Goal: Information Seeking & Learning: Learn about a topic

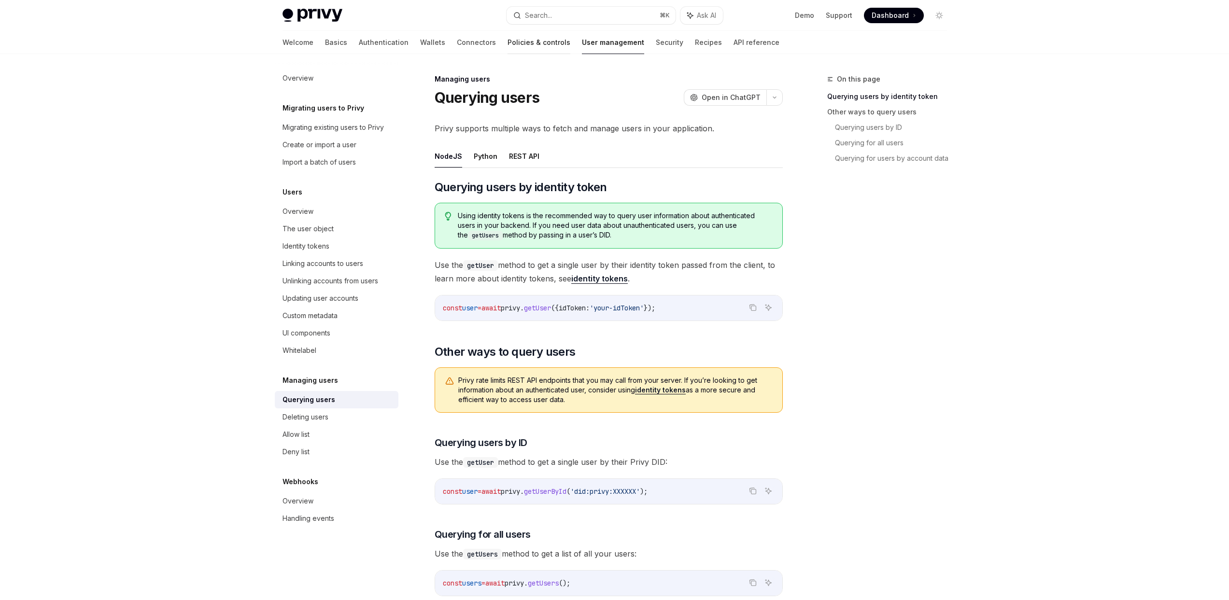
click at [508, 43] on link "Policies & controls" at bounding box center [539, 42] width 63 height 23
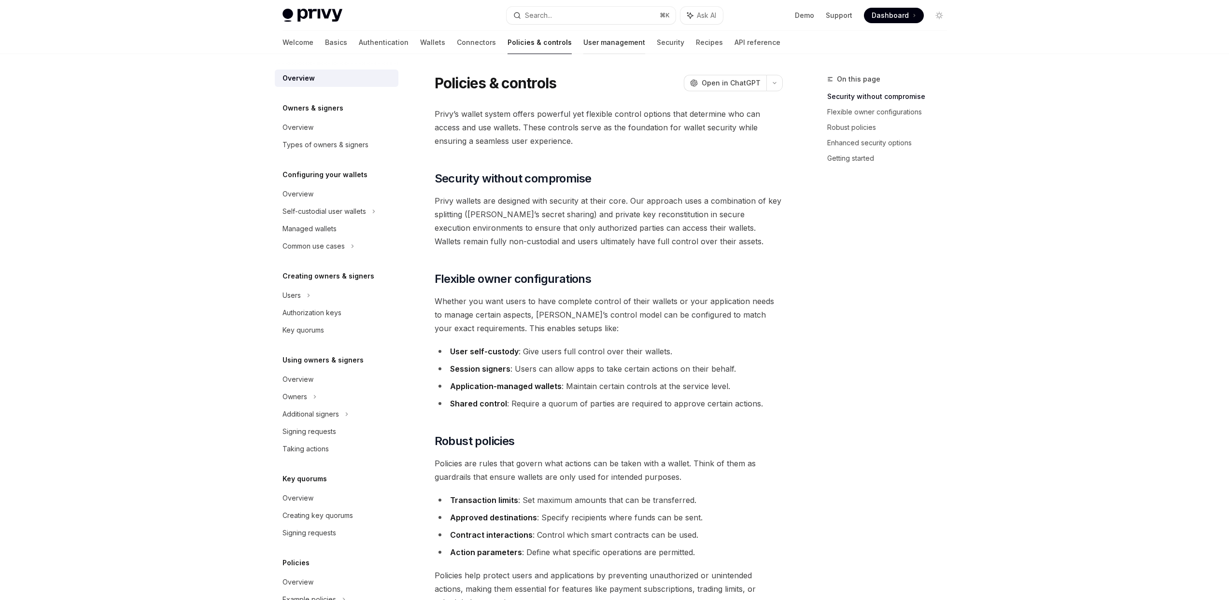
click at [583, 42] on link "User management" at bounding box center [614, 42] width 62 height 23
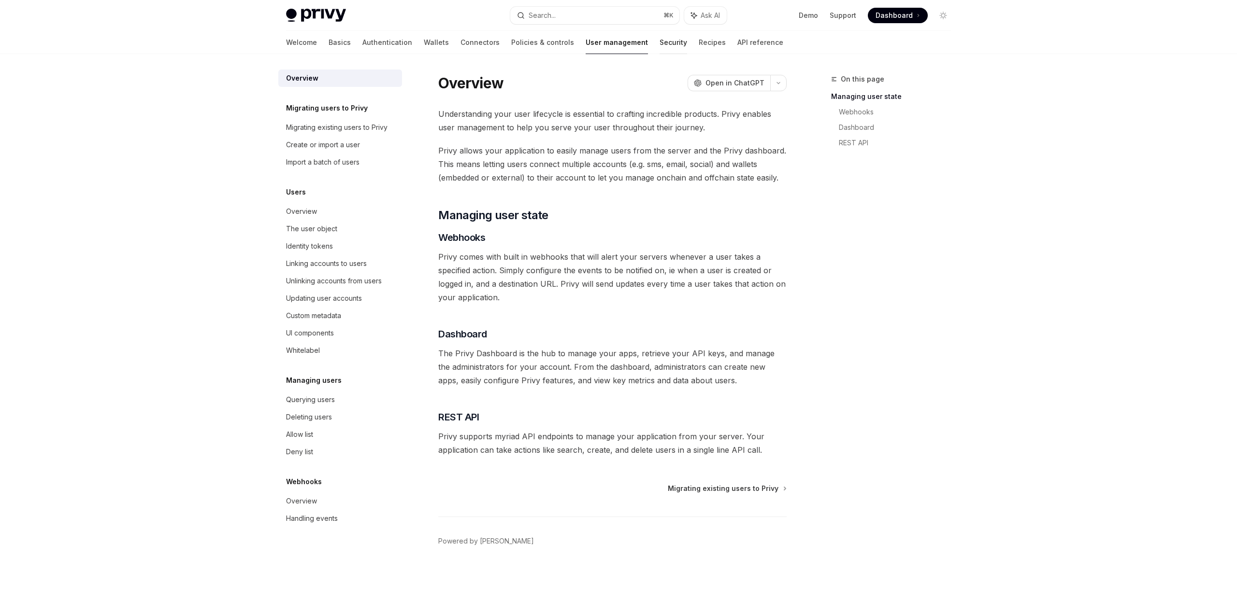
click at [659, 47] on link "Security" at bounding box center [673, 42] width 28 height 23
type textarea "*"
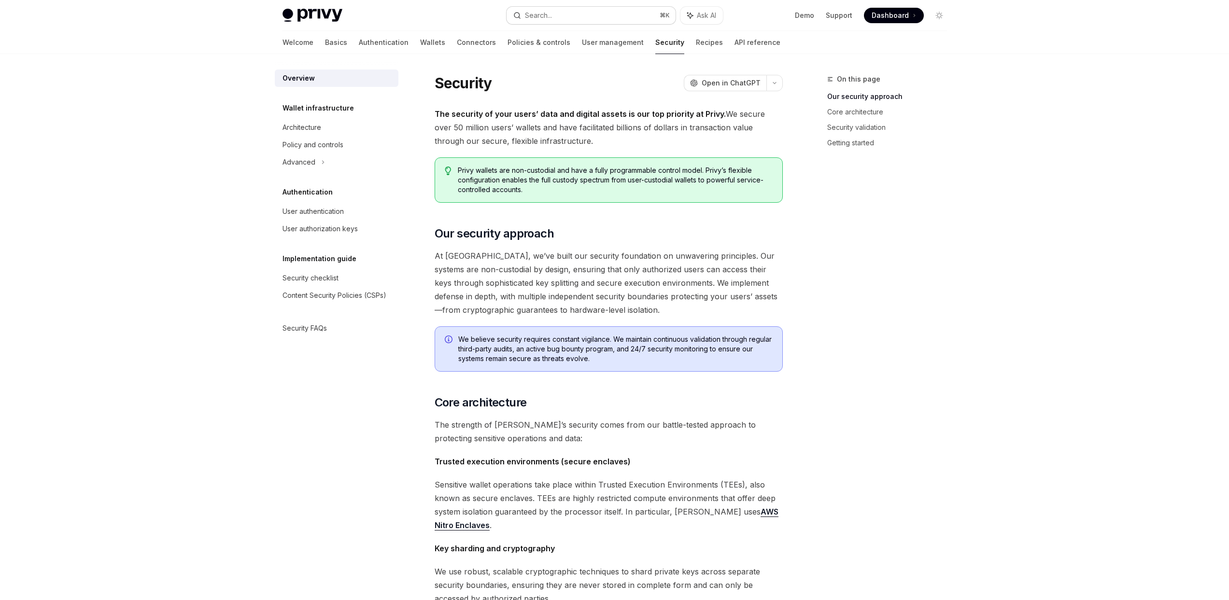
click at [559, 19] on button "Search... ⌘ K" at bounding box center [591, 15] width 169 height 17
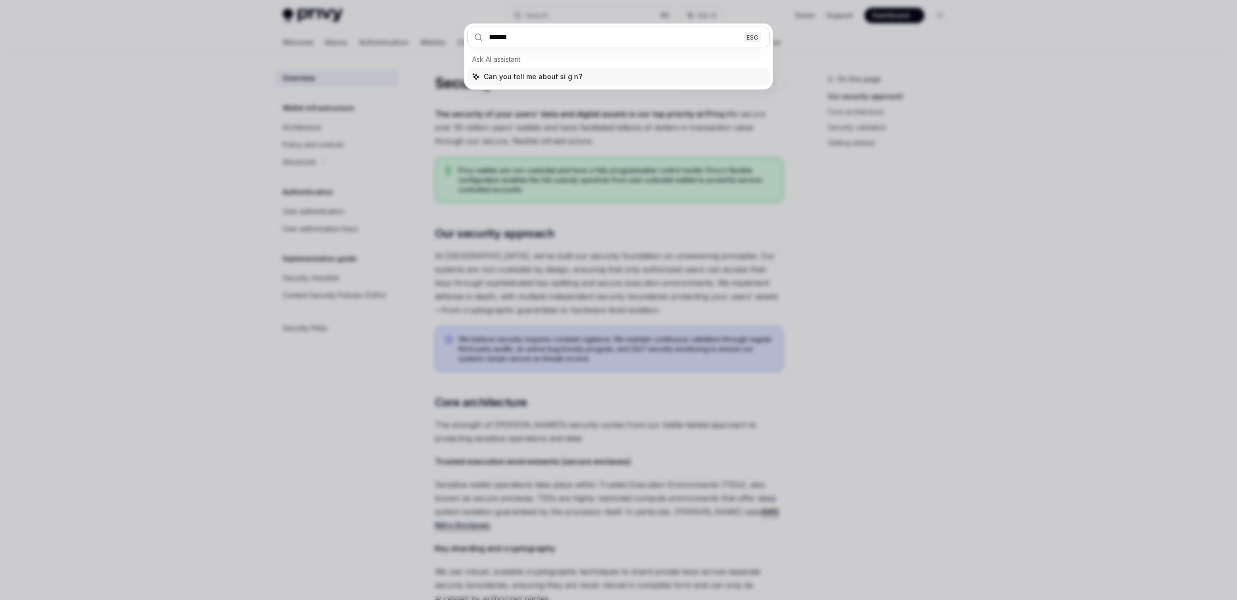
type input "****"
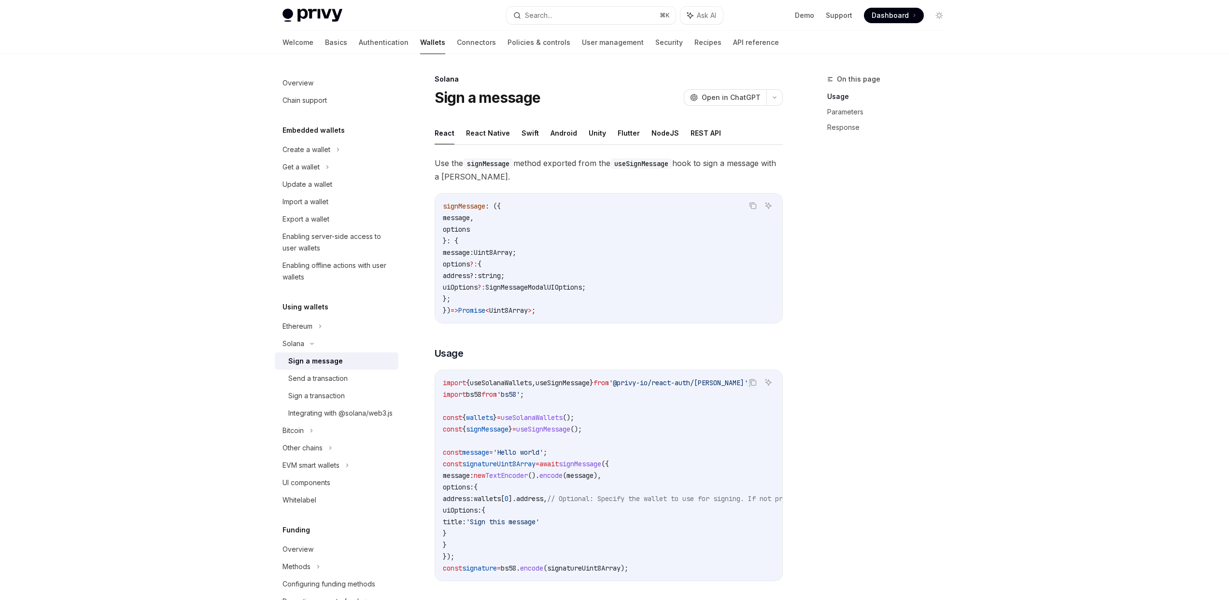
scroll to position [54, 0]
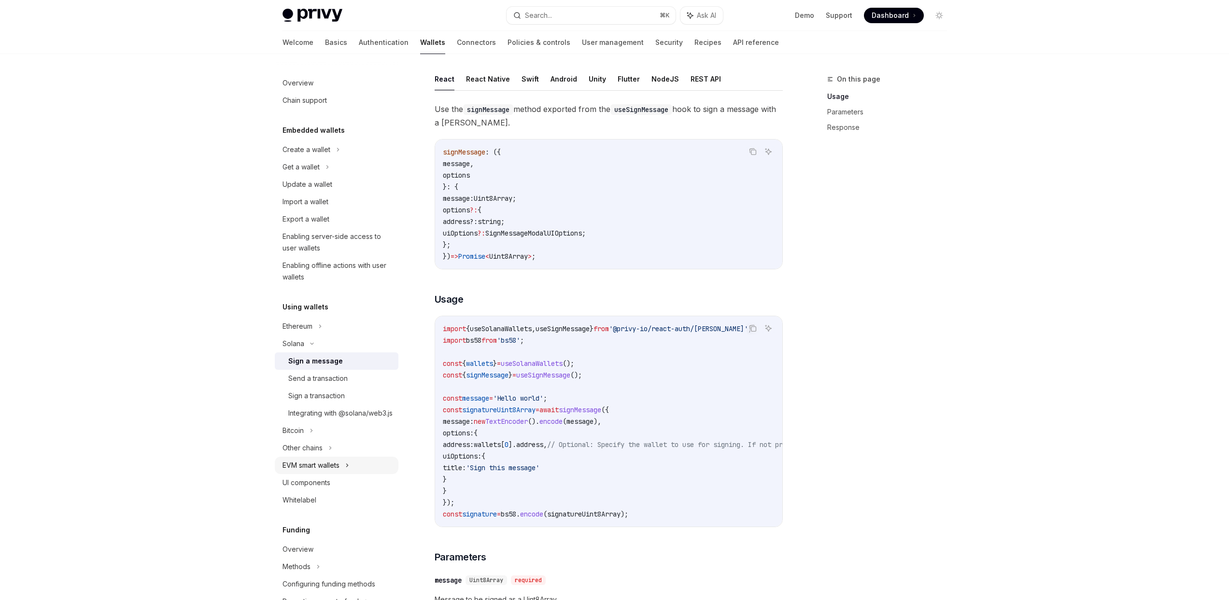
click at [342, 474] on div "EVM smart wallets" at bounding box center [337, 465] width 124 height 17
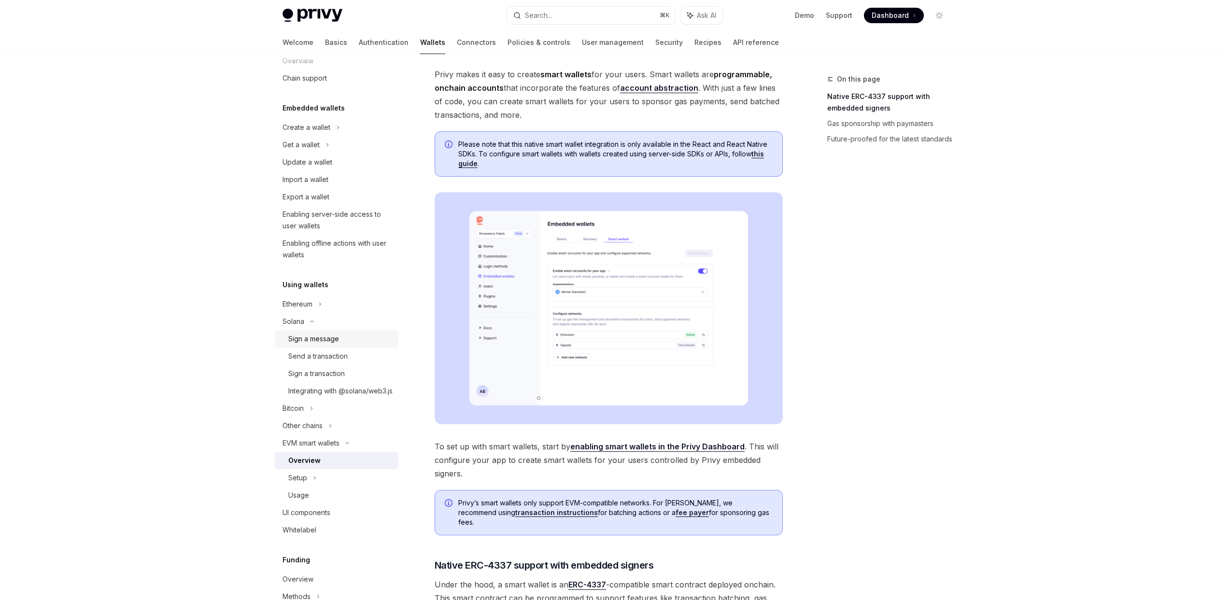
scroll to position [142, 0]
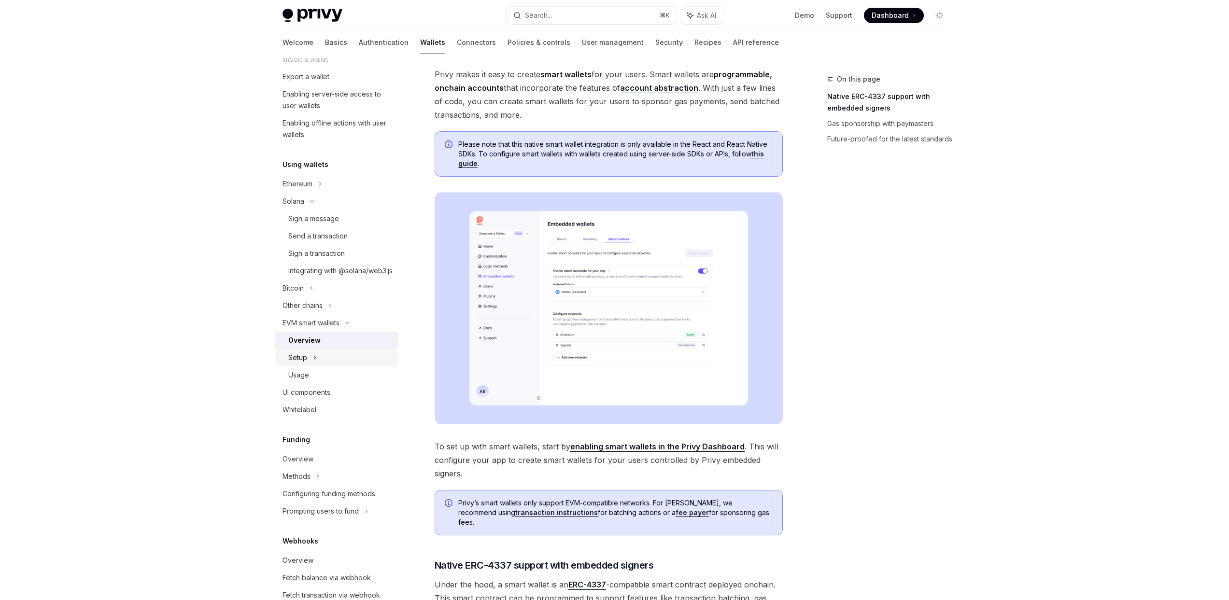
click at [332, 367] on div "Setup" at bounding box center [337, 357] width 124 height 17
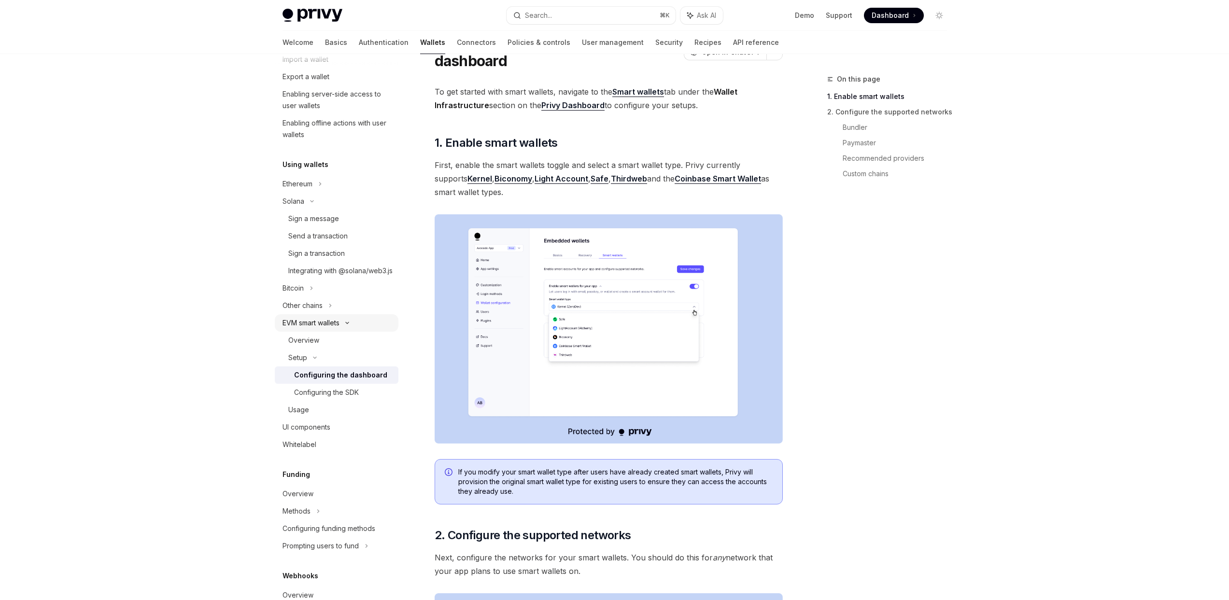
click at [322, 329] on div "EVM smart wallets" at bounding box center [311, 323] width 57 height 12
click at [315, 346] on div "Overview" at bounding box center [303, 341] width 31 height 12
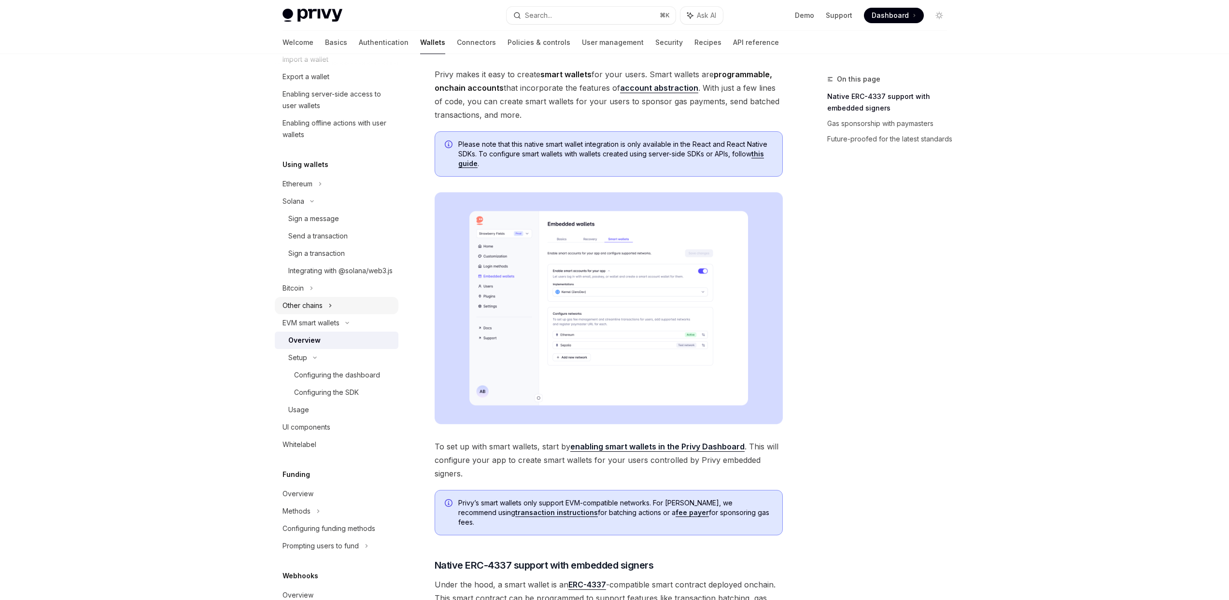
click at [329, 312] on icon at bounding box center [330, 306] width 4 height 12
type textarea "*"
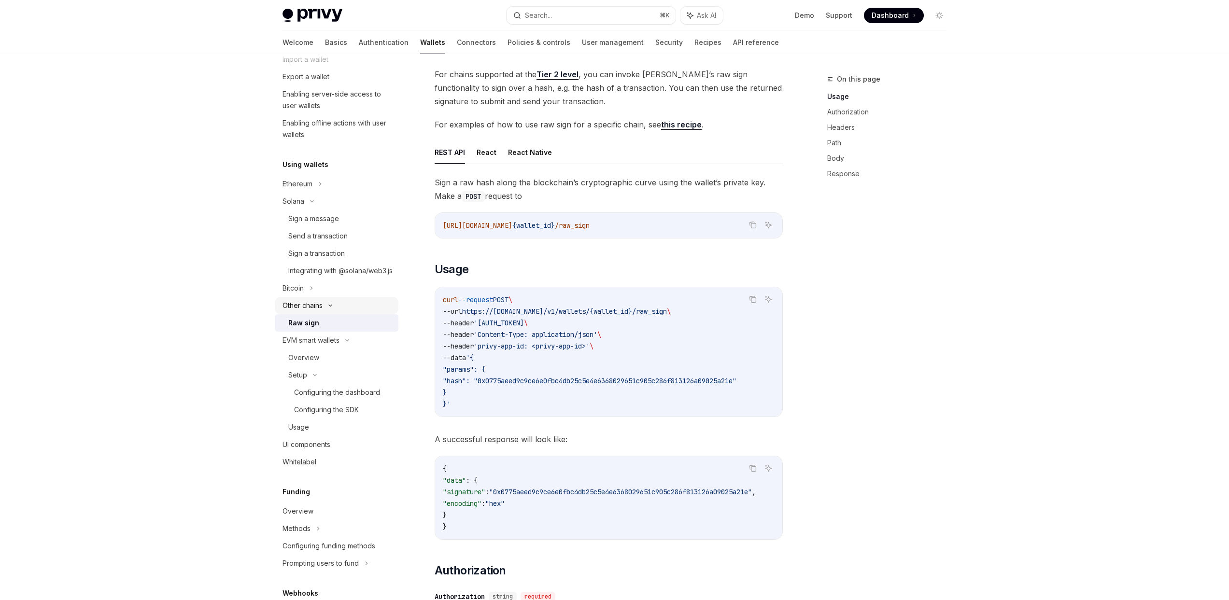
click at [329, 308] on icon at bounding box center [331, 306] width 12 height 4
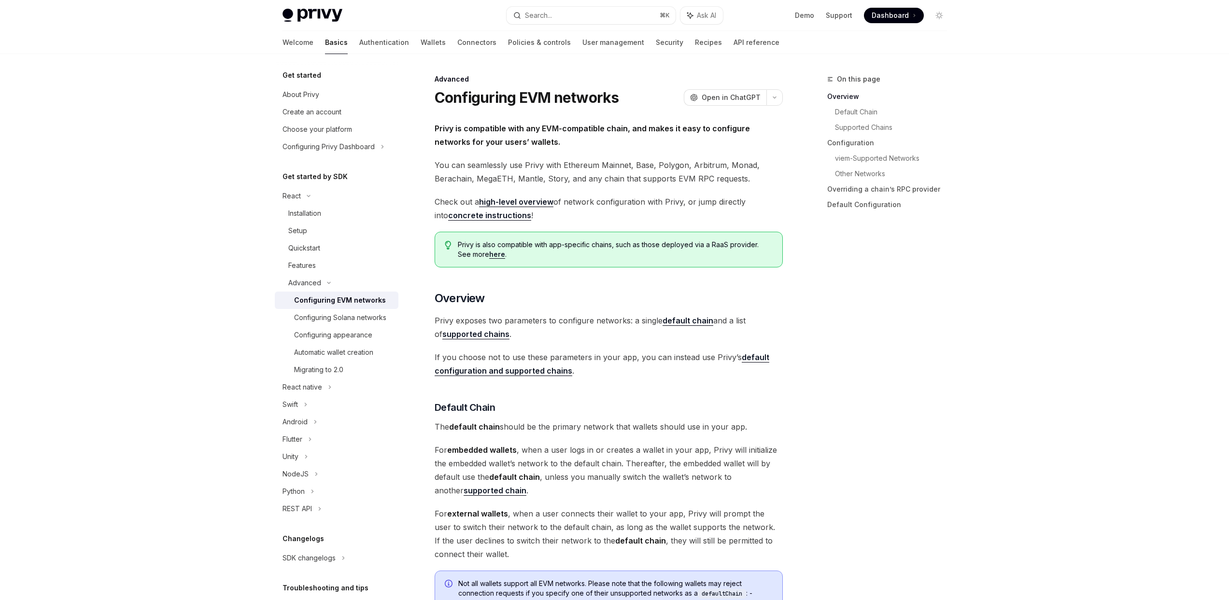
click at [361, 304] on div "Configuring EVM networks" at bounding box center [340, 301] width 92 height 12
type textarea "*"
drag, startPoint x: 462, startPoint y: 129, endPoint x: 614, endPoint y: 128, distance: 152.6
click at [614, 128] on strong "Privy is compatible with any EVM-compatible chain, and makes it easy to configu…" at bounding box center [592, 135] width 315 height 23
click at [612, 129] on strong "Privy is compatible with any EVM-compatible chain, and makes it easy to configu…" at bounding box center [592, 135] width 315 height 23
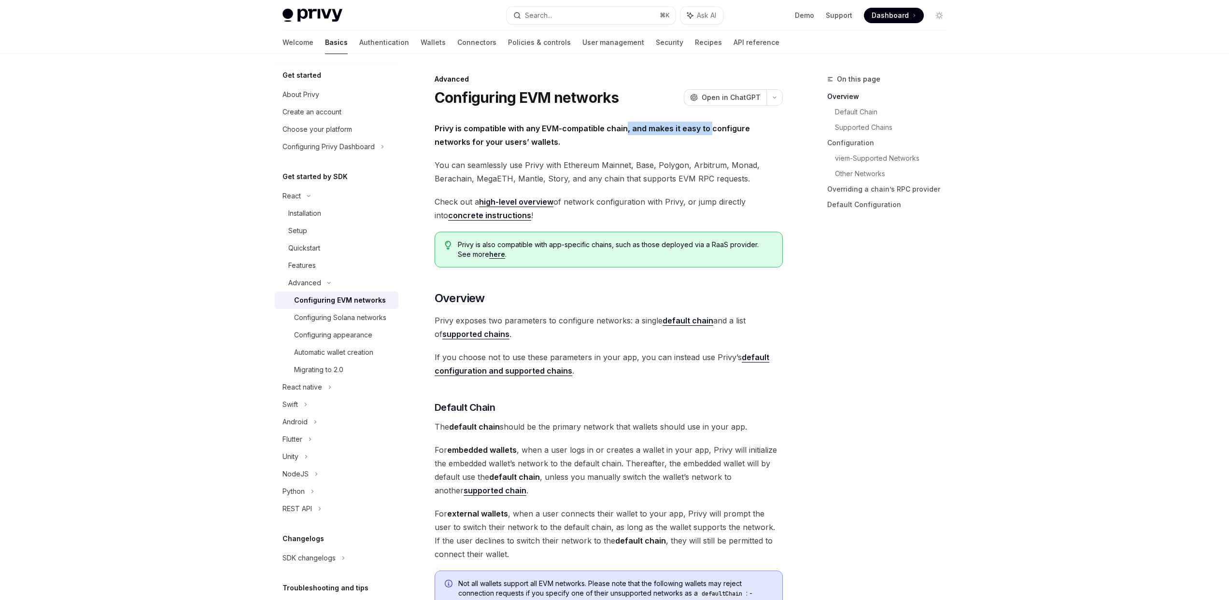
drag, startPoint x: 626, startPoint y: 129, endPoint x: 710, endPoint y: 131, distance: 83.1
click at [710, 131] on strong "Privy is compatible with any EVM-compatible chain, and makes it easy to configu…" at bounding box center [592, 135] width 315 height 23
click at [716, 131] on strong "Privy is compatible with any EVM-compatible chain, and makes it easy to configu…" at bounding box center [592, 135] width 315 height 23
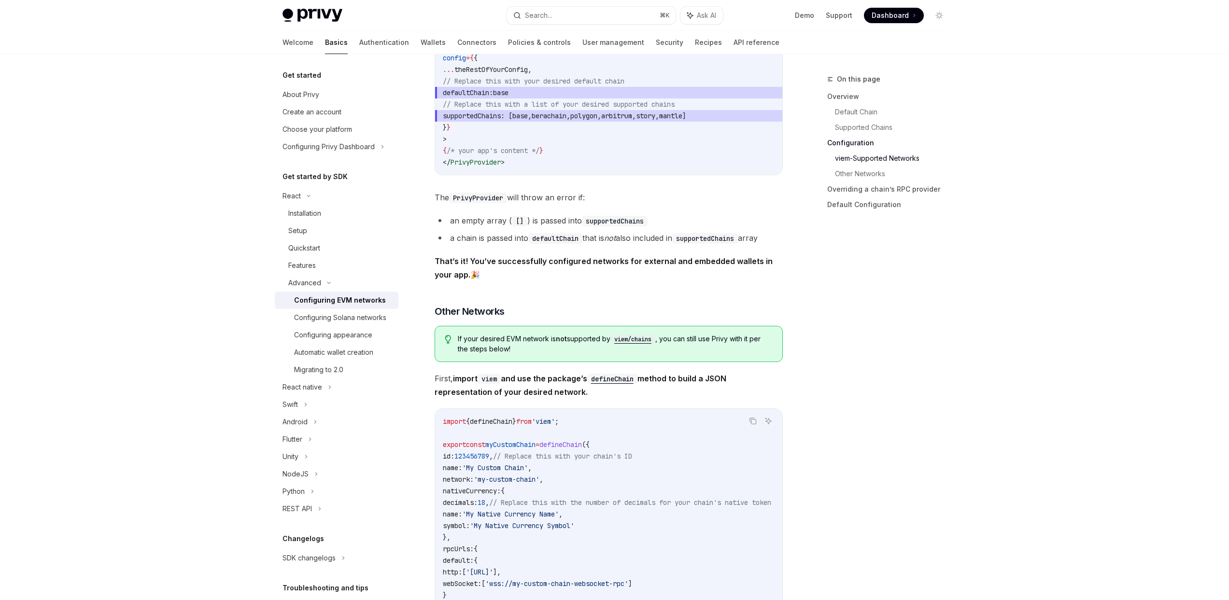
scroll to position [1166, 0]
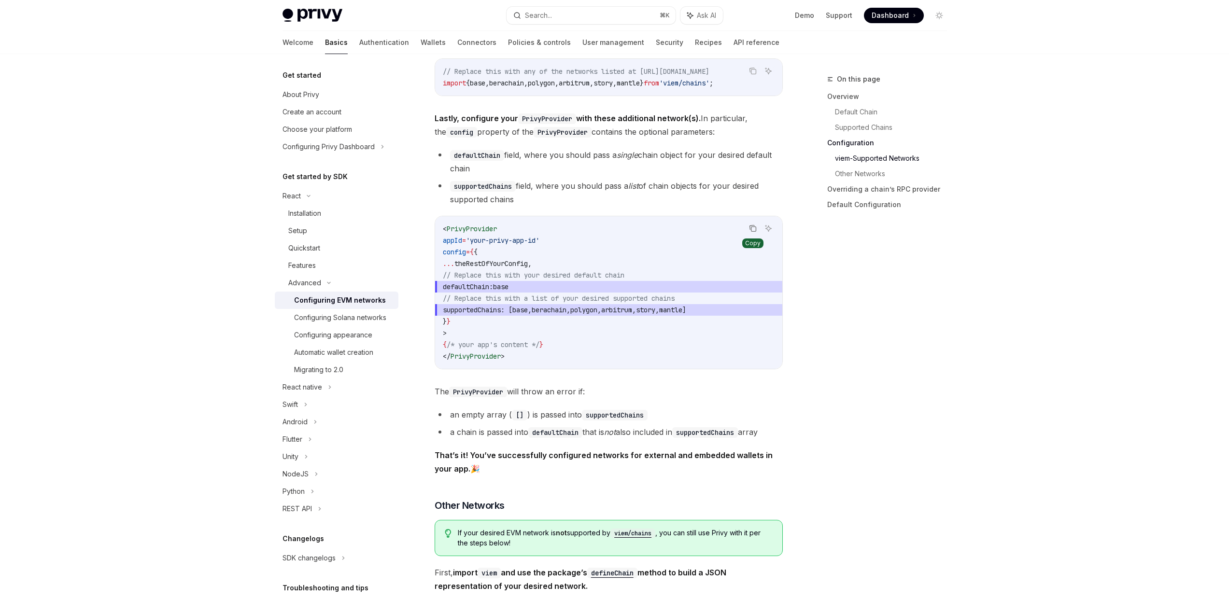
click at [753, 232] on icon "Copy the contents from the code block" at bounding box center [753, 229] width 8 height 8
click at [753, 231] on icon "Copy the contents from the code block" at bounding box center [753, 228] width 8 height 5
